Goal: Transaction & Acquisition: Register for event/course

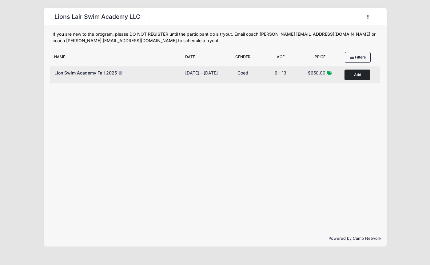
click at [358, 74] on button "Add to Cart" at bounding box center [358, 75] width 26 height 11
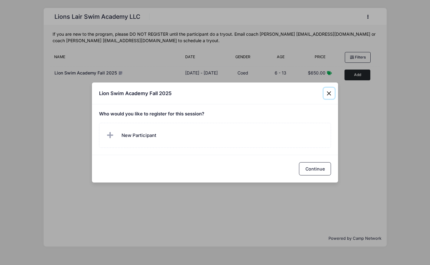
drag, startPoint x: 332, startPoint y: 94, endPoint x: 323, endPoint y: 95, distance: 9.4
click at [332, 94] on button "Close" at bounding box center [329, 93] width 11 height 11
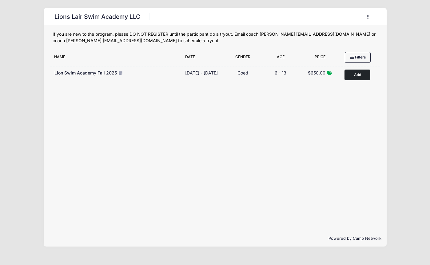
click at [367, 17] on icon "button" at bounding box center [369, 17] width 5 height 0
click at [309, 37] on link "My Account" at bounding box center [339, 32] width 71 height 12
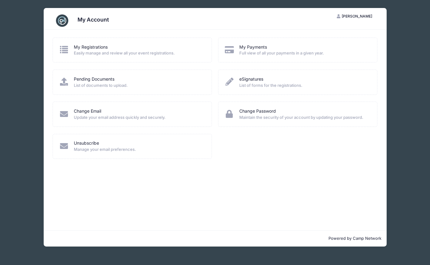
click at [108, 50] on span "Easily manage and review all your event registrations." at bounding box center [139, 53] width 130 height 6
click at [80, 44] on link "My Registrations" at bounding box center [91, 47] width 34 height 6
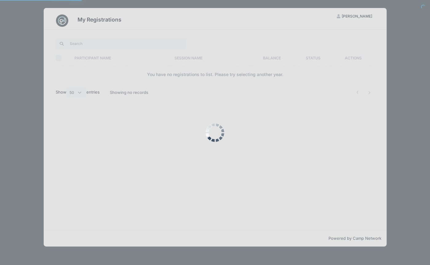
select select "50"
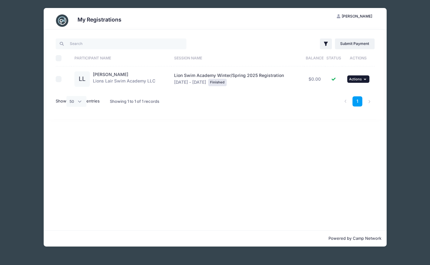
click at [366, 79] on icon "button" at bounding box center [366, 79] width 4 height 3
click at [383, 78] on div "Filter Filter Options Show: Current Registrations Past Registratations Pending …" at bounding box center [214, 75] width 337 height 90
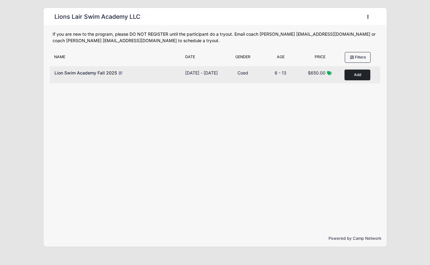
click at [356, 76] on button "Add to Cart" at bounding box center [358, 75] width 26 height 11
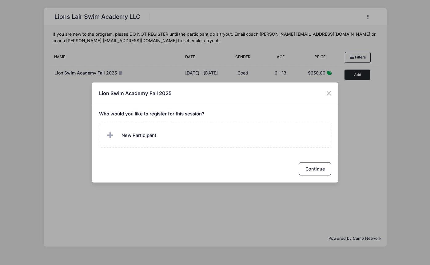
click at [254, 135] on label "New Participant" at bounding box center [215, 135] width 232 height 25
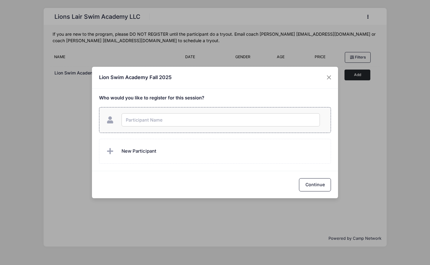
click at [211, 123] on input "text" at bounding box center [221, 119] width 198 height 13
type input "[PERSON_NAME]"
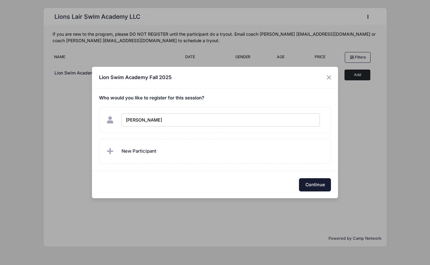
checkbox input "true"
click at [314, 185] on button "Continue" at bounding box center [315, 184] width 32 height 13
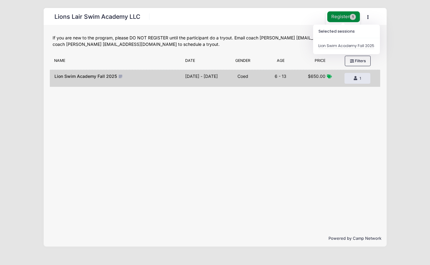
click at [339, 18] on button "Register 1" at bounding box center [343, 16] width 33 height 11
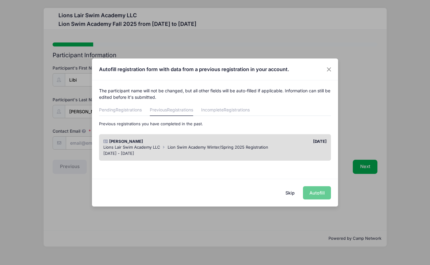
click at [183, 111] on span "Registrations" at bounding box center [180, 109] width 26 height 5
click at [178, 145] on span "Lion Swim Academy Winter/Spring 2025 Registration" at bounding box center [218, 147] width 101 height 5
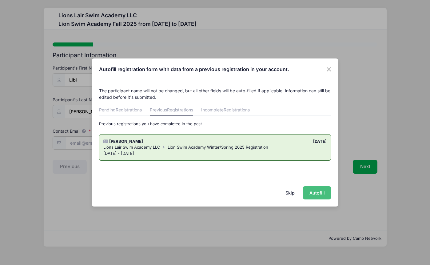
click at [319, 194] on button "Autofill" at bounding box center [317, 192] width 28 height 13
type input "[PERSON_NAME][EMAIL_ADDRESS][DOMAIN_NAME]"
type input "Inbar"
type input "F"
type input "[DATE]"
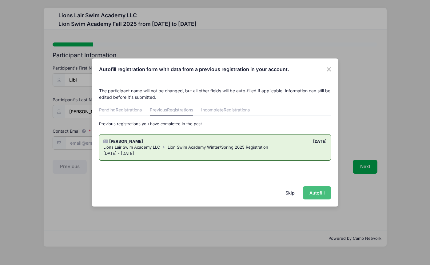
type input "10"
type input "[STREET_ADDRESS]"
type input "[US_STATE]"
select select "NY"
type input "10075"
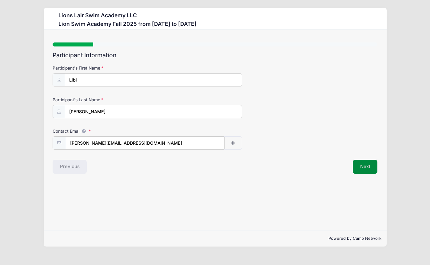
click at [369, 168] on button "Next" at bounding box center [365, 167] width 25 height 14
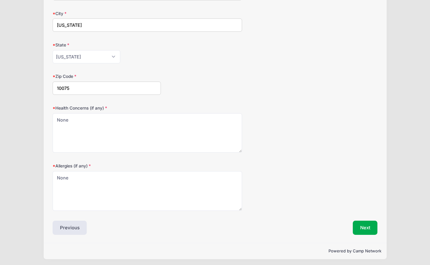
scroll to position [214, 0]
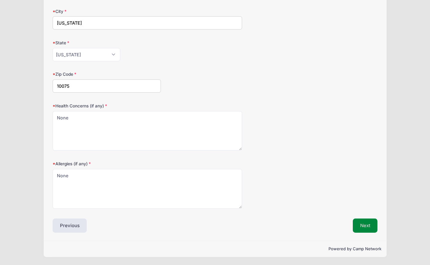
click at [369, 227] on button "Next" at bounding box center [365, 225] width 25 height 14
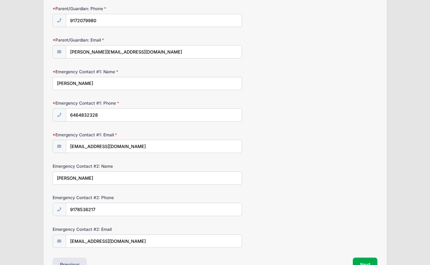
scroll to position [130, 0]
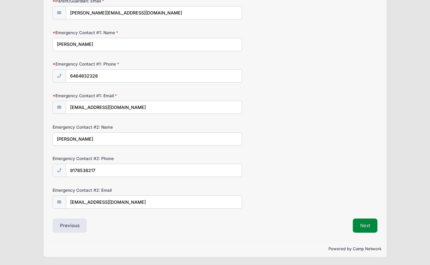
click at [361, 229] on button "Next" at bounding box center [365, 225] width 25 height 14
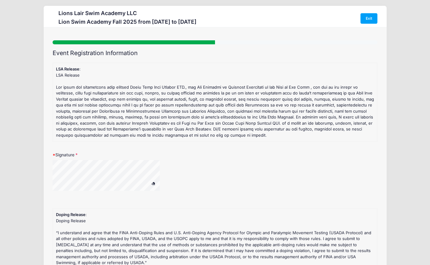
scroll to position [0, 0]
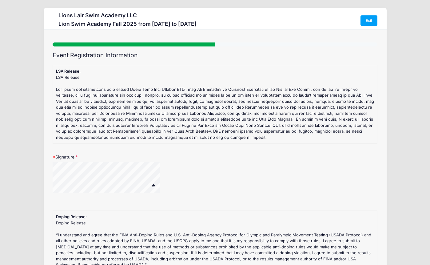
click at [66, 157] on label "Signature" at bounding box center [107, 157] width 108 height 6
click at [0, 0] on input "Signature" at bounding box center [0, 0] width 0 height 0
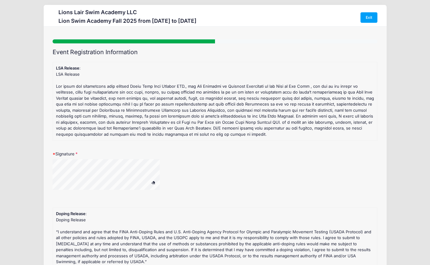
click at [153, 182] on span at bounding box center [153, 182] width 4 height 3
drag, startPoint x: 81, startPoint y: 152, endPoint x: 104, endPoint y: 139, distance: 26.8
click at [80, 152] on label "Signature" at bounding box center [107, 154] width 108 height 6
click at [0, 0] on input "Signature" at bounding box center [0, 0] width 0 height 0
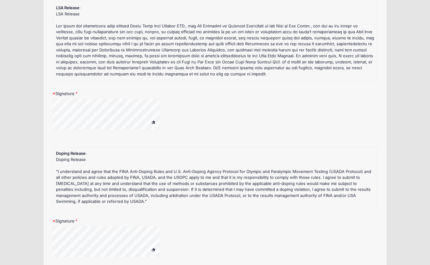
scroll to position [65, 0]
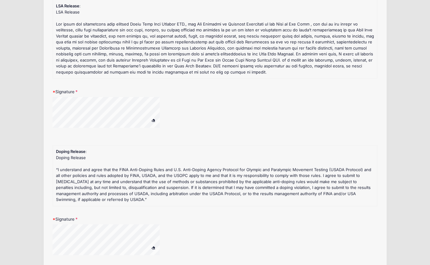
click at [108, 61] on div "LSA Release" at bounding box center [215, 42] width 318 height 66
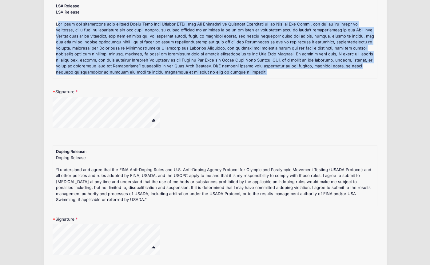
click at [108, 61] on div "LSA Release" at bounding box center [215, 42] width 318 height 66
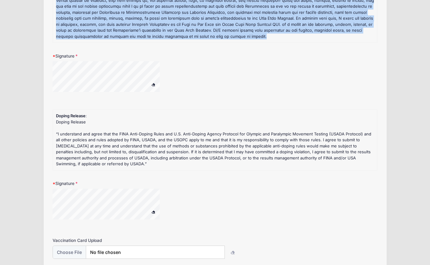
scroll to position [98, 0]
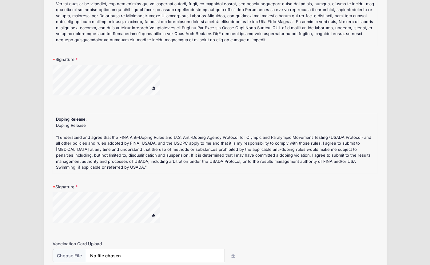
click at [83, 146] on div "Doping Release “I understand and agree that the FINA Anti-Doping Rules and U.S.…" at bounding box center [215, 146] width 318 height 48
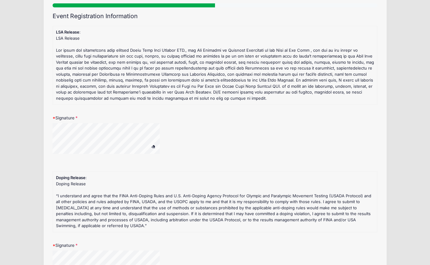
scroll to position [30, 0]
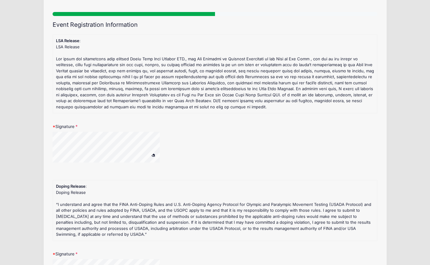
click at [59, 126] on label "Signature" at bounding box center [107, 126] width 108 height 6
click at [0, 0] on input "Signature" at bounding box center [0, 0] width 0 height 0
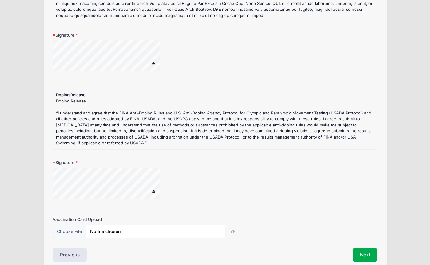
scroll to position [125, 0]
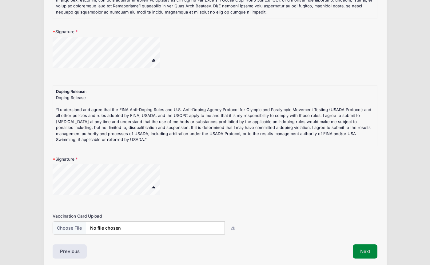
click at [369, 255] on button "Next" at bounding box center [365, 251] width 25 height 14
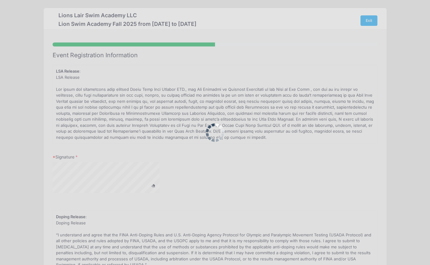
scroll to position [0, 0]
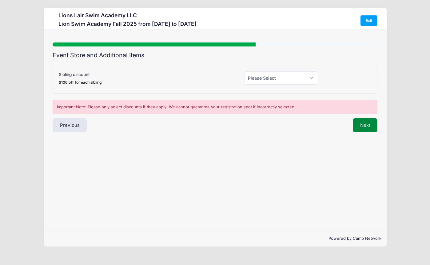
click at [364, 127] on button "Next" at bounding box center [365, 125] width 25 height 14
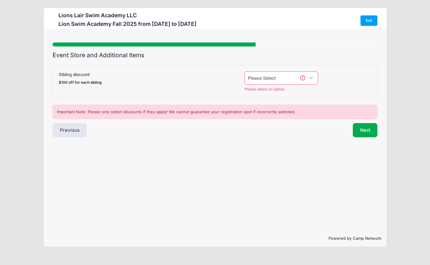
click at [308, 74] on select "Please Select Yes (-$100.00) No" at bounding box center [282, 77] width 74 height 13
select select "0"
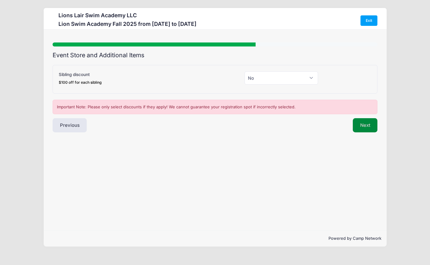
click at [363, 127] on button "Next" at bounding box center [365, 125] width 25 height 14
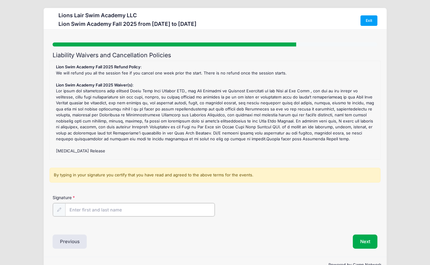
click at [91, 206] on input "Signature" at bounding box center [140, 209] width 150 height 13
type input "[PERSON_NAME]"
click at [366, 245] on button "Next" at bounding box center [365, 241] width 25 height 14
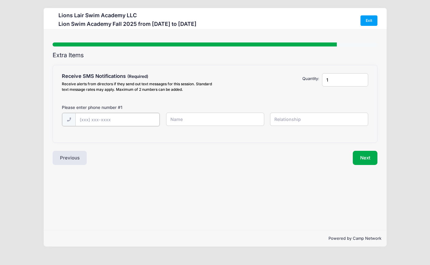
click at [0, 0] on input "text" at bounding box center [0, 0] width 0 height 0
type input "[PHONE_NUMBER]"
click at [0, 0] on input "text" at bounding box center [0, 0] width 0 height 0
type input "[PERSON_NAME]"
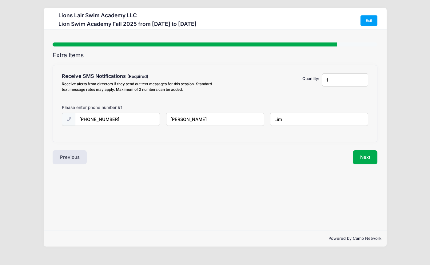
click at [0, 0] on input "Lim" at bounding box center [0, 0] width 0 height 0
type input "[PERSON_NAME]"
drag, startPoint x: 340, startPoint y: 79, endPoint x: 318, endPoint y: 79, distance: 22.5
click at [318, 79] on div "Receive SMS Notifications Receive alerts from directors if they send out text m…" at bounding box center [215, 83] width 313 height 21
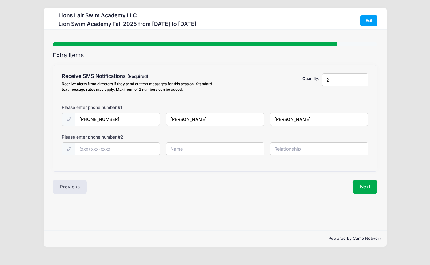
type input "2"
click at [0, 0] on input "text" at bounding box center [0, 0] width 0 height 0
type input "[PHONE_NUMBER]"
click at [0, 0] on input "text" at bounding box center [0, 0] width 0 height 0
type input "Dotan"
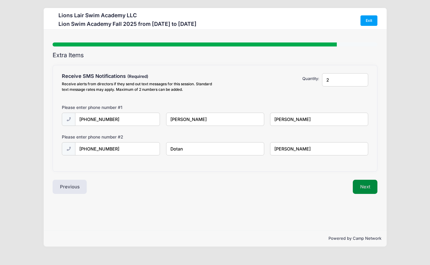
type input "[PERSON_NAME]"
click at [368, 190] on button "Next" at bounding box center [365, 187] width 25 height 14
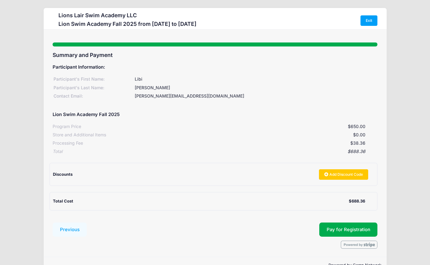
scroll to position [16, 0]
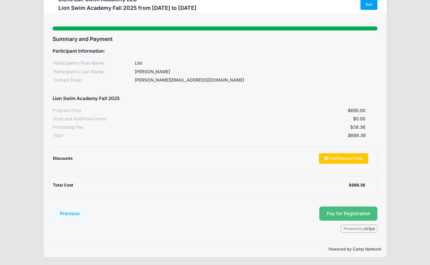
click at [344, 215] on span "Pay for Registration" at bounding box center [349, 214] width 44 height 6
